Goal: Information Seeking & Learning: Learn about a topic

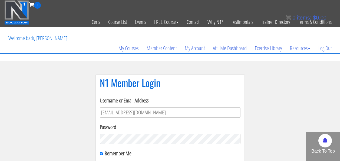
scroll to position [67, 0]
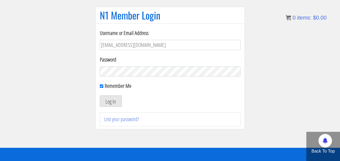
click at [108, 96] on button "Log In" at bounding box center [111, 100] width 22 height 11
click at [100, 95] on button "Log In" at bounding box center [111, 100] width 22 height 11
click at [104, 99] on button "Log In" at bounding box center [111, 100] width 22 height 11
click at [113, 103] on button "Log In" at bounding box center [111, 100] width 22 height 11
click at [23, 100] on section "N1 Member Login Username or Email Address m.pieroelie@gmail.com Password Rememb…" at bounding box center [170, 71] width 340 height 154
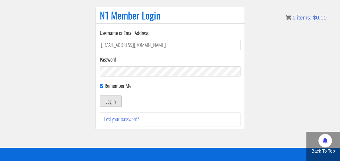
click at [107, 102] on button "Log In" at bounding box center [111, 100] width 22 height 11
click at [58, 67] on section "N1 Member Login Username or Email Address m.pieroelie@gmail.com Password Rememb…" at bounding box center [170, 71] width 340 height 154
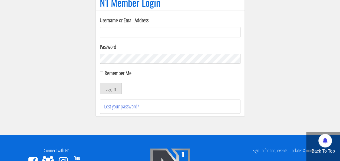
scroll to position [82, 0]
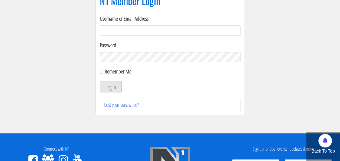
type input "m.pieroelie@gmail.com"
click at [110, 86] on button "Log In" at bounding box center [111, 86] width 22 height 11
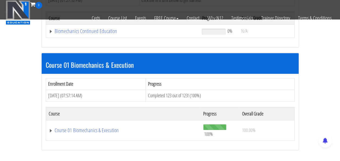
scroll to position [123, 0]
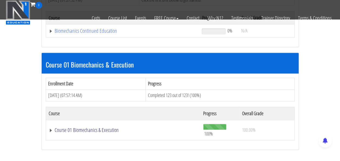
click at [85, 34] on link "Course 01 Biomechanics & Execution" at bounding box center [123, 30] width 148 height 5
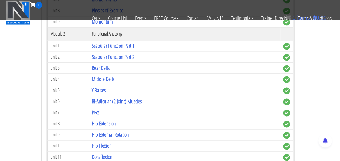
scroll to position [351, 0]
click at [100, 66] on link "Rear Delts" at bounding box center [101, 67] width 18 height 7
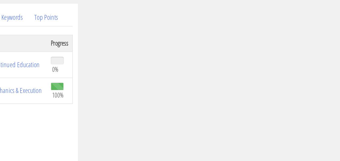
scroll to position [43, 0]
